Goal: Book appointment/travel/reservation

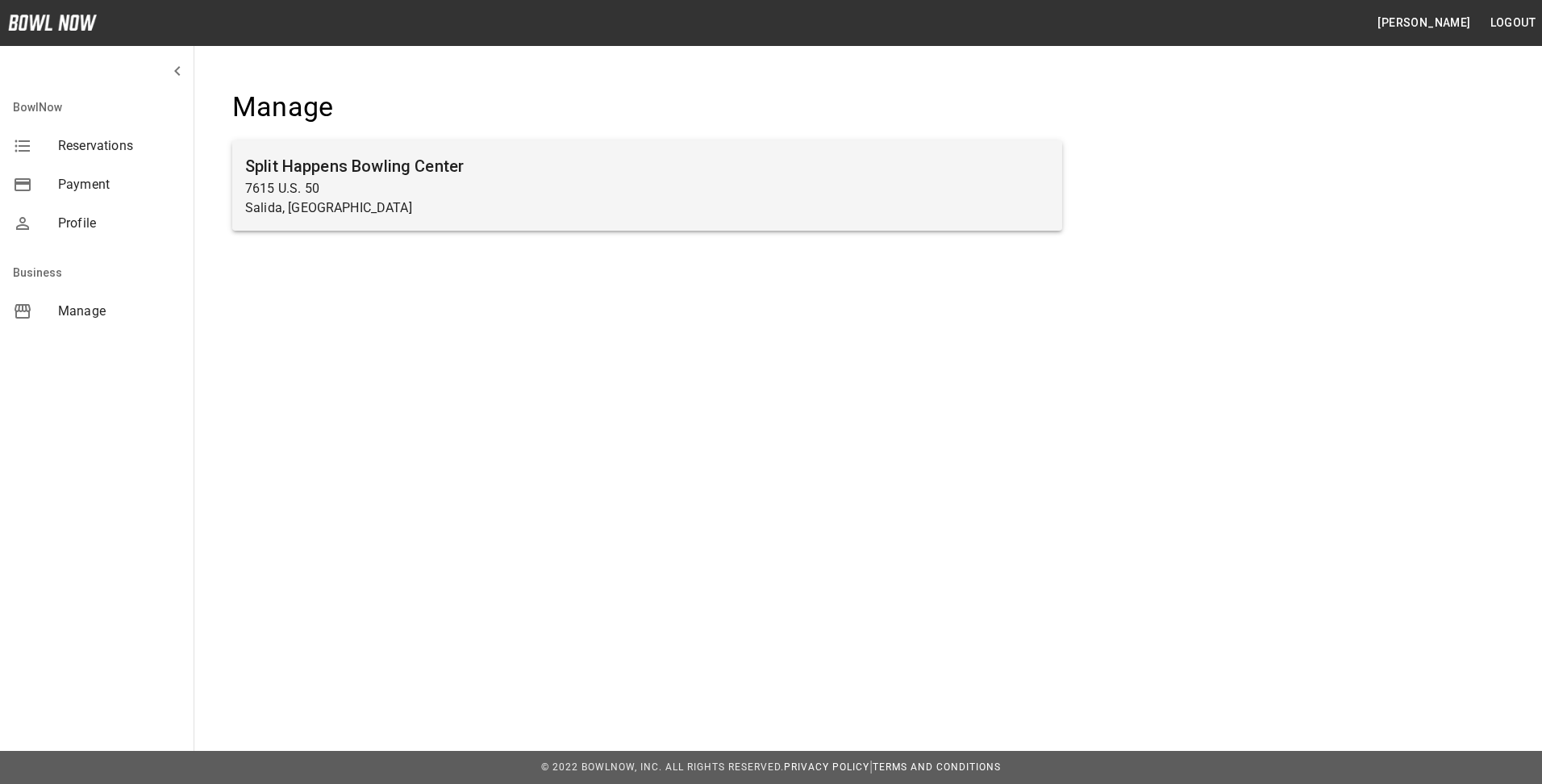
click at [317, 183] on p "7615 U.S. 50" at bounding box center [646, 188] width 804 height 20
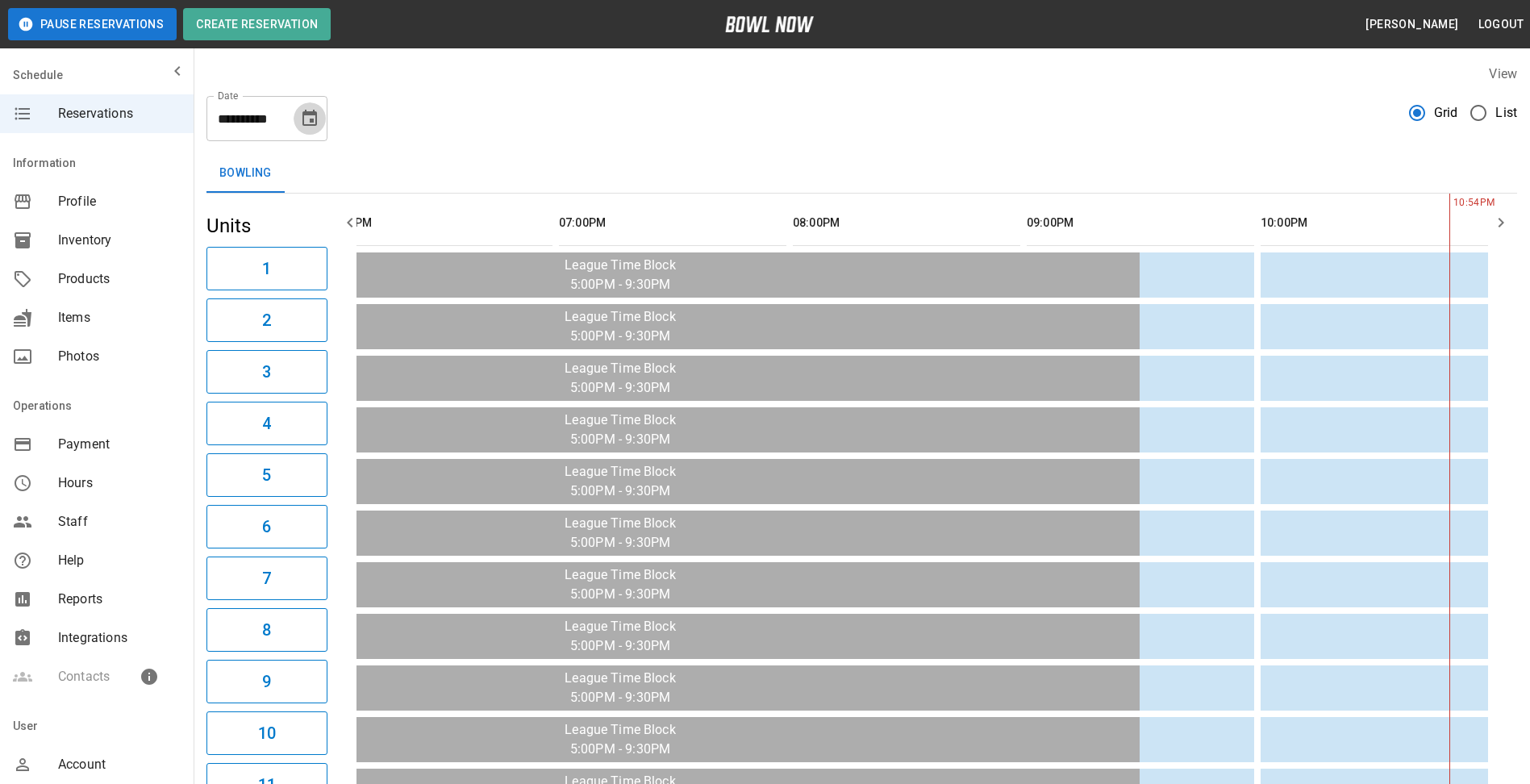
click at [315, 117] on icon "Choose date, selected date is Oct 3, 2025" at bounding box center [309, 118] width 20 height 20
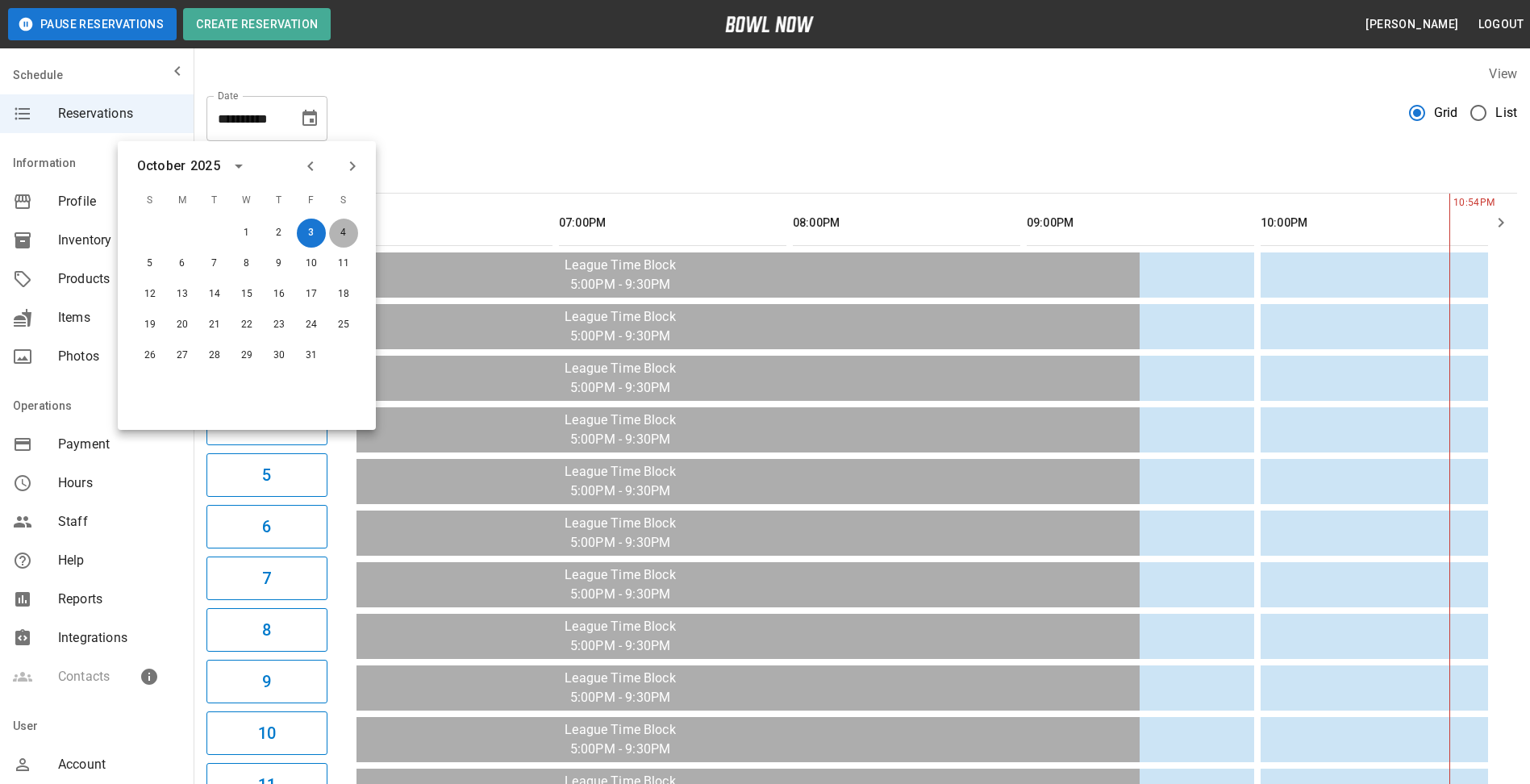
click at [345, 232] on button "4" at bounding box center [343, 233] width 29 height 29
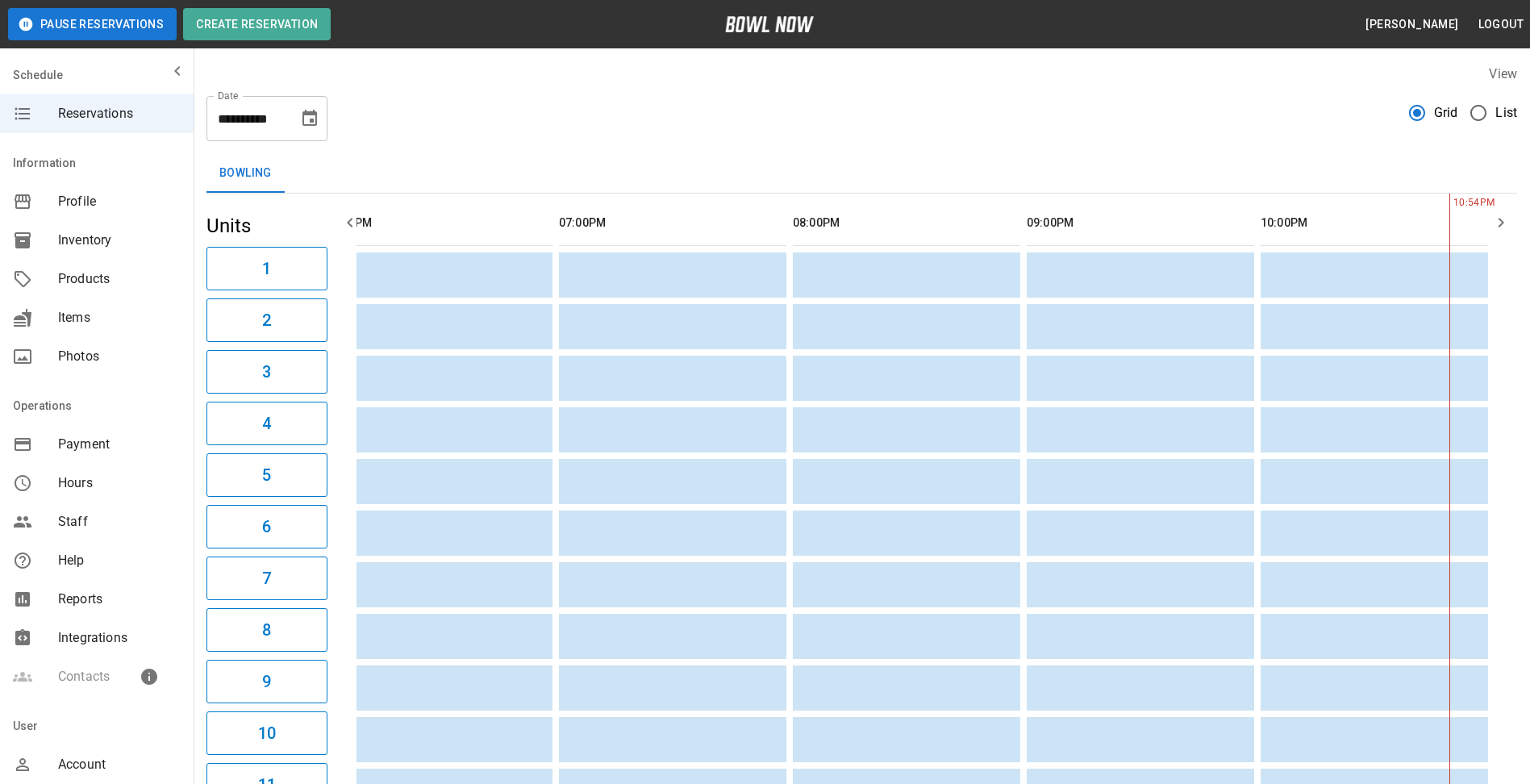
click at [313, 123] on icon "Choose date, selected date is Oct 4, 2025" at bounding box center [310, 117] width 15 height 16
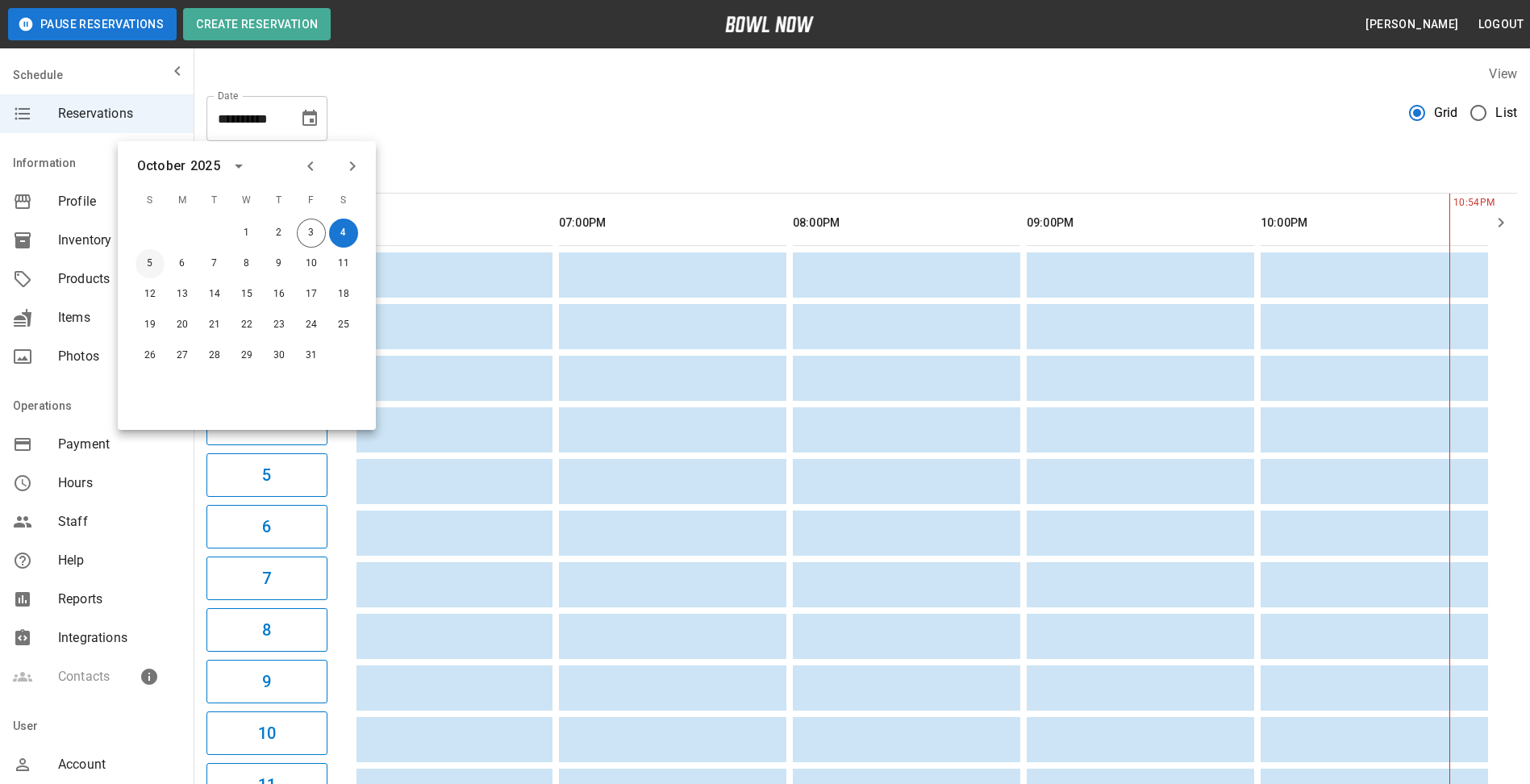
click at [154, 256] on button "5" at bounding box center [149, 264] width 29 height 29
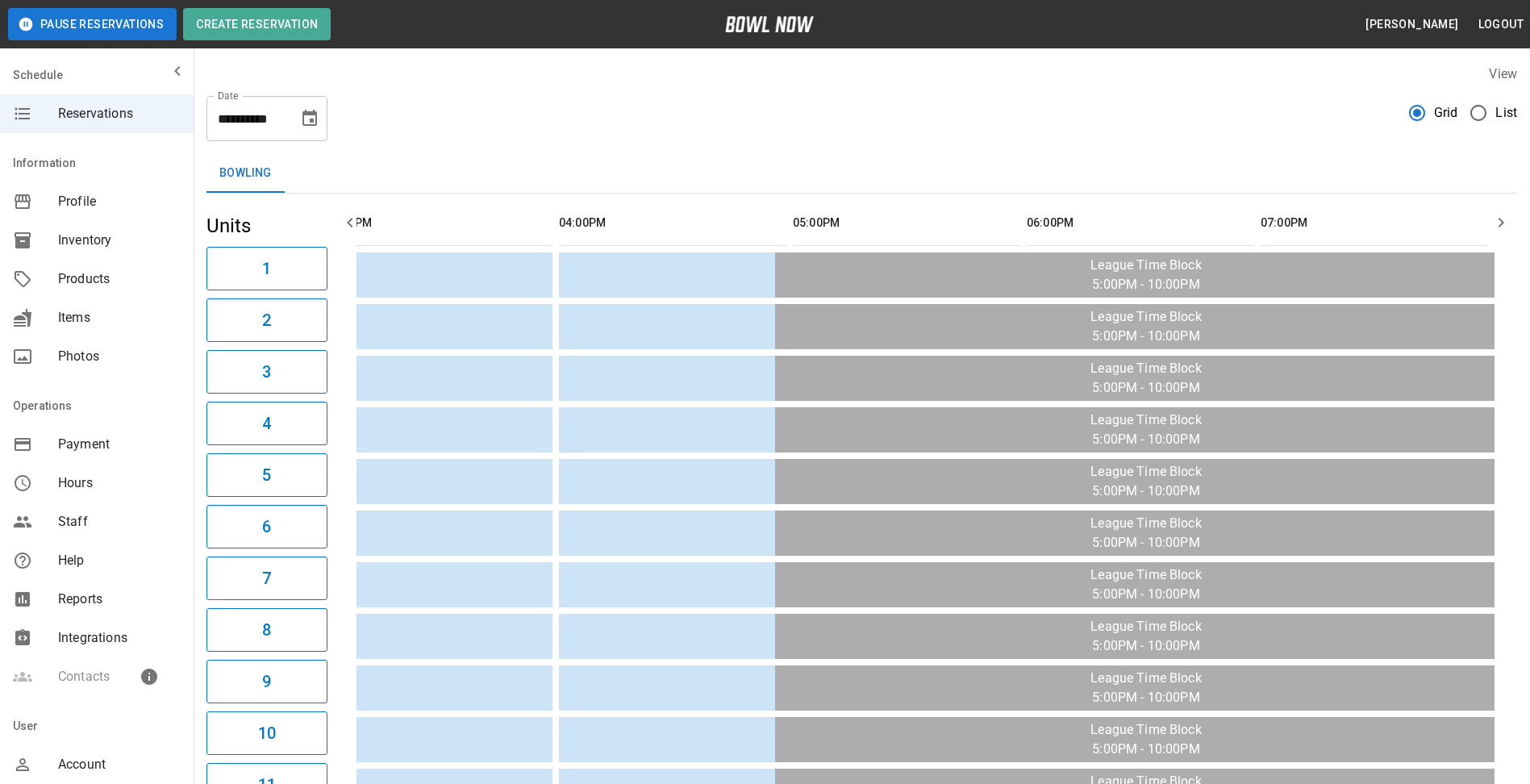
click at [309, 118] on icon "Choose date, selected date is Oct 5, 2025" at bounding box center [309, 118] width 20 height 20
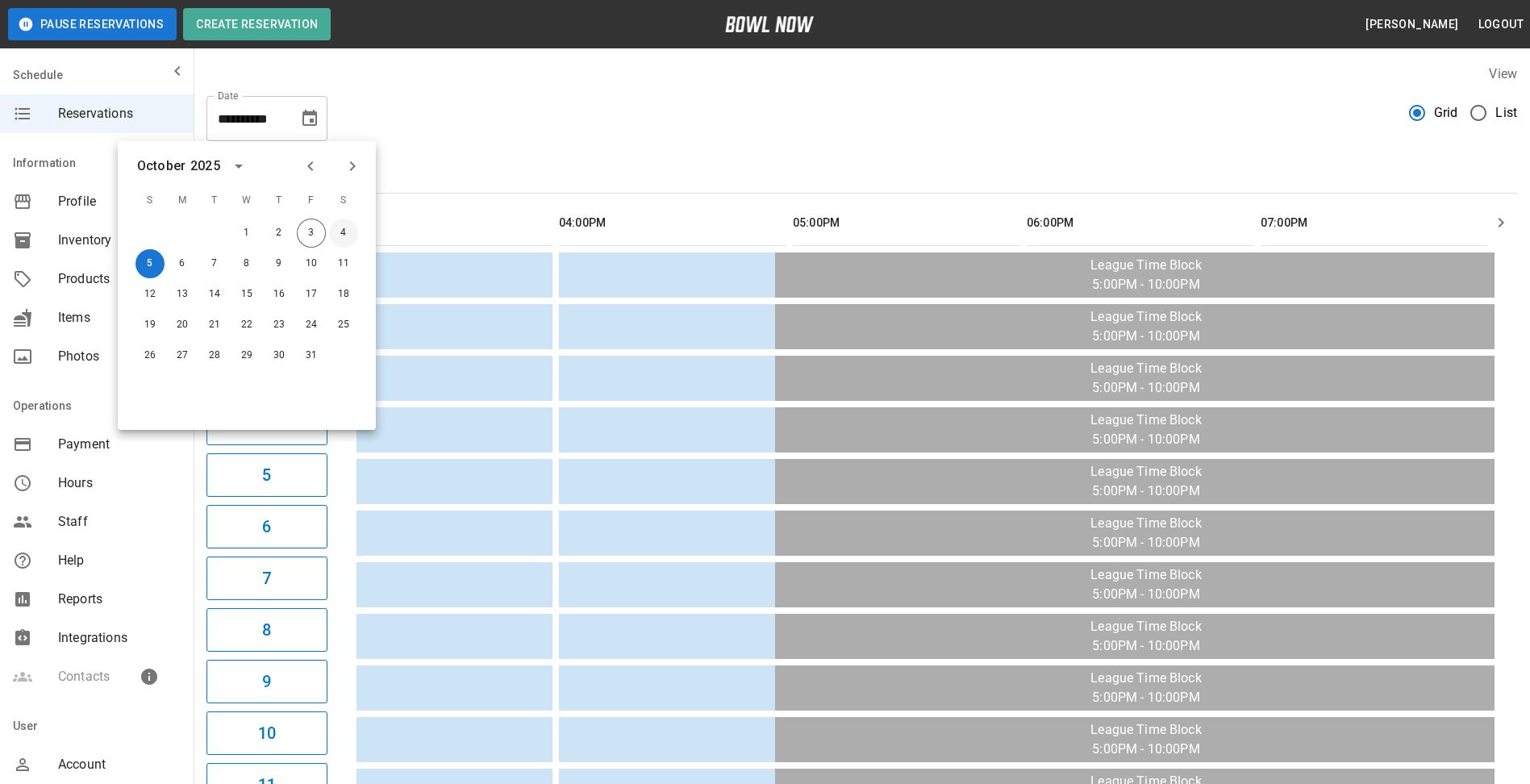
click at [336, 228] on button "4" at bounding box center [343, 233] width 29 height 29
type input "**********"
